Goal: Go to known website: Access a specific website the user already knows

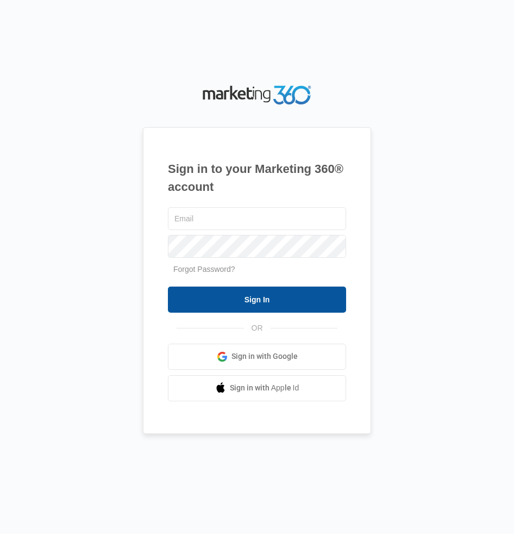
type input "[PERSON_NAME][DOMAIN_NAME][EMAIL_ADDRESS][DOMAIN_NAME]"
click at [253, 300] on input "Sign In" at bounding box center [257, 299] width 178 height 26
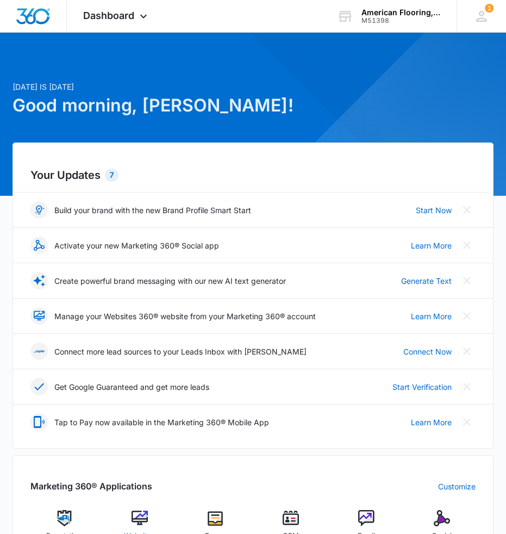
click at [143, 520] on img at bounding box center [140, 518] width 16 height 16
